Goal: Navigation & Orientation: Find specific page/section

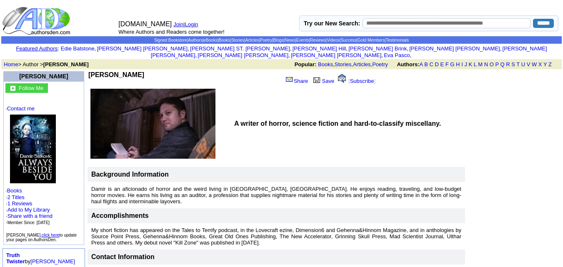
click at [212, 45] on p "Featured Authors : Edie Batstone , i Ralph Cates , i MORGAN ST. JAMES , i James…" at bounding box center [281, 52] width 558 height 14
click at [194, 47] on link "MORGAN ST. JAMES" at bounding box center [240, 48] width 100 height 6
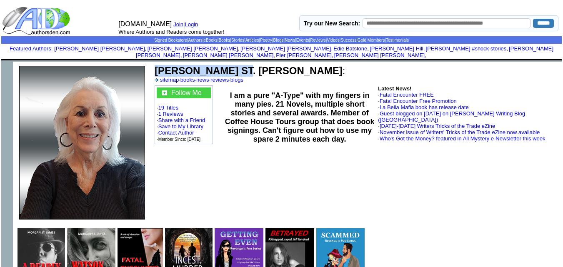
drag, startPoint x: 254, startPoint y: 63, endPoint x: 157, endPoint y: 62, distance: 97.5
click at [157, 65] on font "[PERSON_NAME] ST. [PERSON_NAME] :" at bounding box center [250, 70] width 190 height 11
copy b "[PERSON_NAME] ST. [PERSON_NAME]"
